Goal: Task Accomplishment & Management: Manage account settings

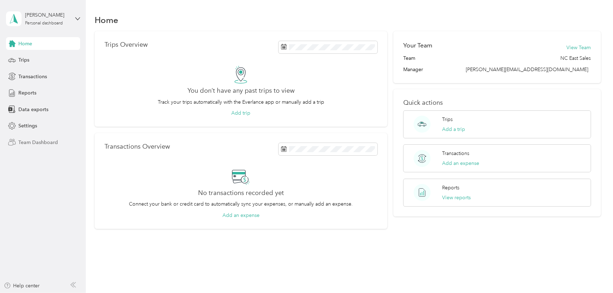
click at [35, 145] on span "Team Dashboard" at bounding box center [38, 142] width 40 height 7
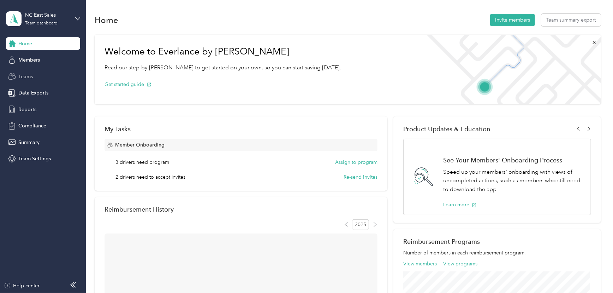
click at [27, 80] on span "Teams" at bounding box center [25, 76] width 14 height 7
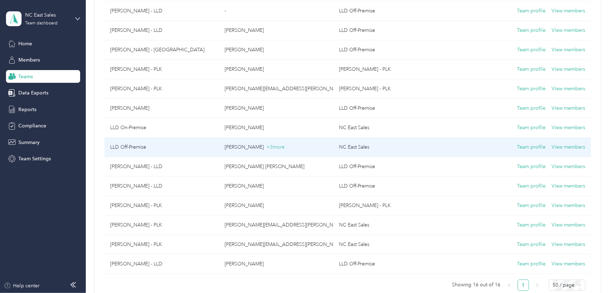
scroll to position [160, 0]
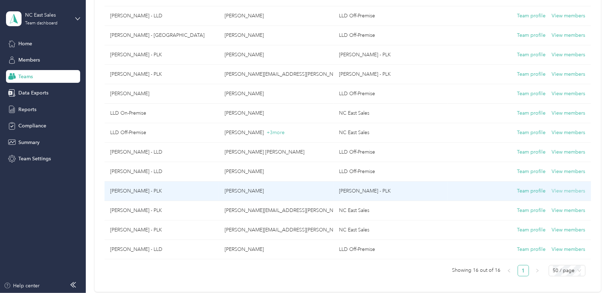
click at [559, 192] on button "View members" at bounding box center [569, 191] width 34 height 8
